Goal: Find specific page/section: Find specific page/section

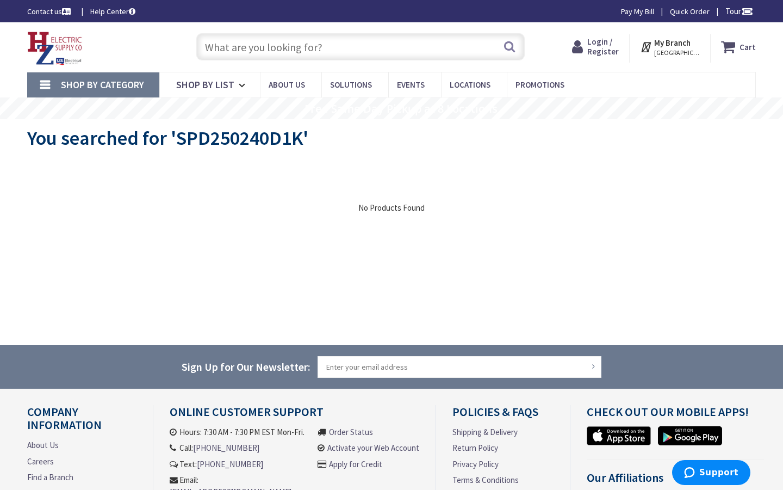
type input "Brigadoon Tot [STREET_ADDRESS]"
